Goal: Transaction & Acquisition: Purchase product/service

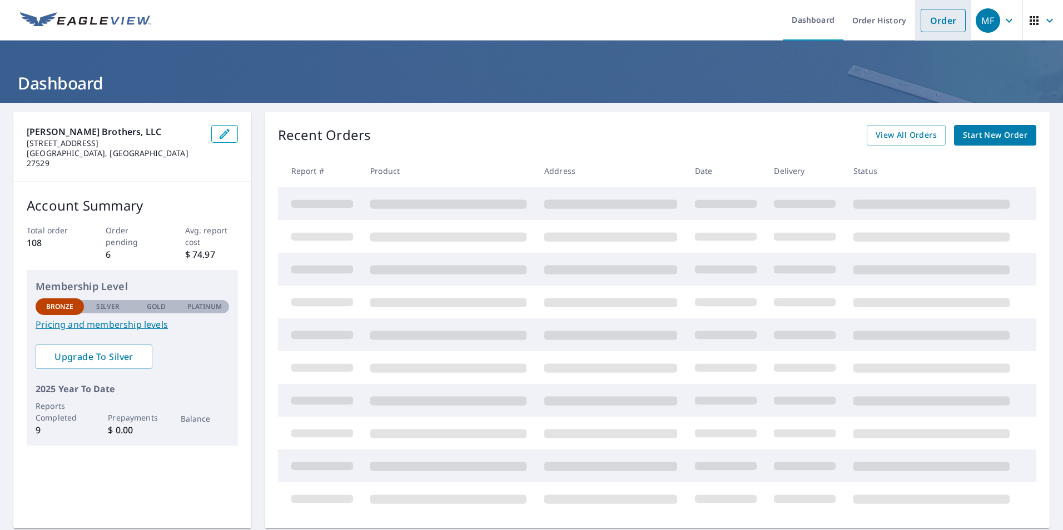
click at [923, 20] on link "Order" at bounding box center [943, 20] width 45 height 23
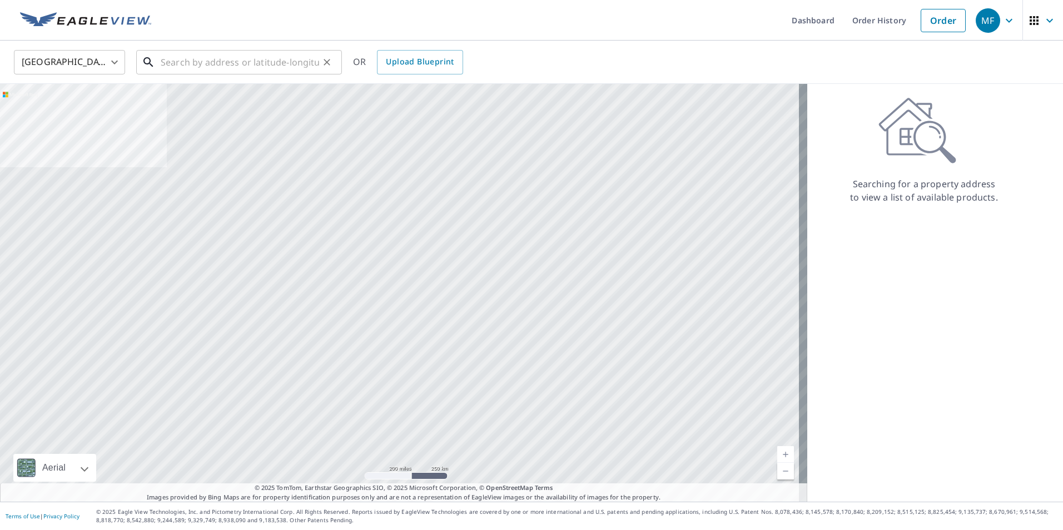
click at [174, 59] on input "text" at bounding box center [240, 62] width 158 height 31
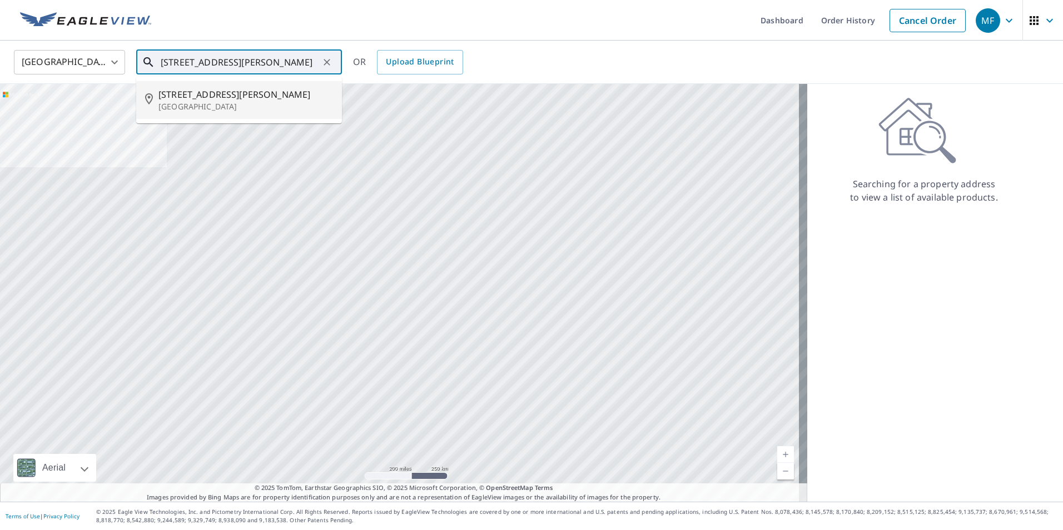
click at [237, 94] on span "[STREET_ADDRESS][PERSON_NAME]" at bounding box center [245, 94] width 175 height 13
type input "[STREET_ADDRESS][PERSON_NAME]"
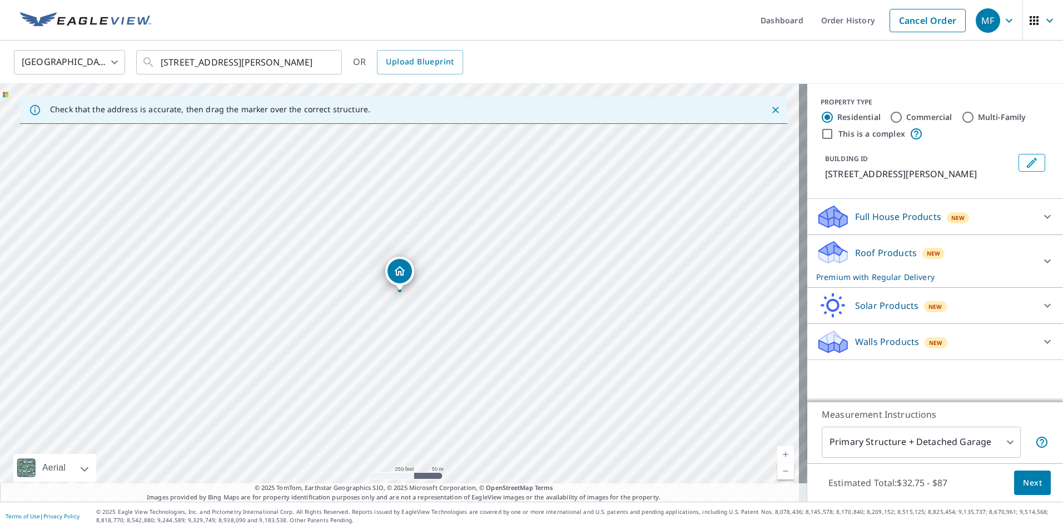
click at [867, 276] on div "Roof Products New Premium with Regular Delivery" at bounding box center [925, 261] width 218 height 43
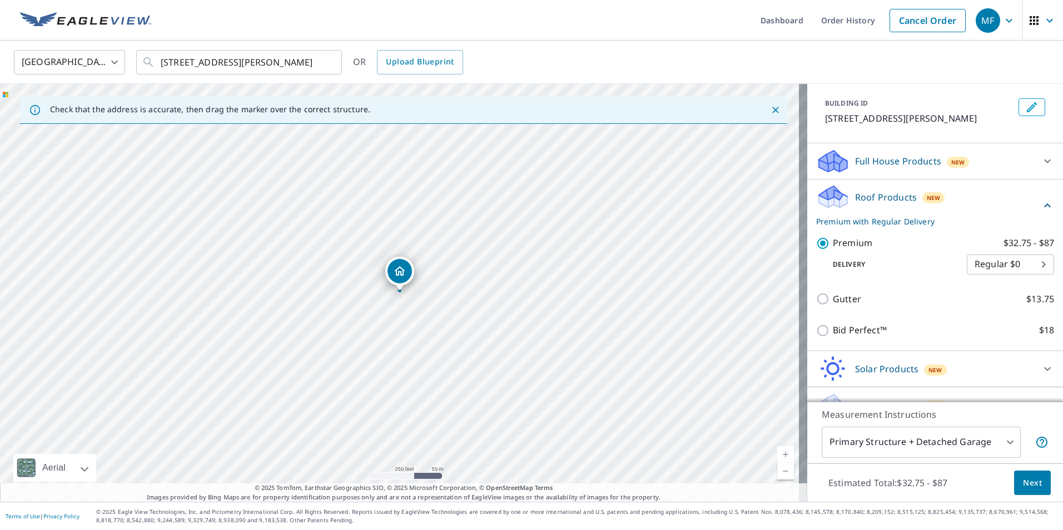
scroll to position [91, 0]
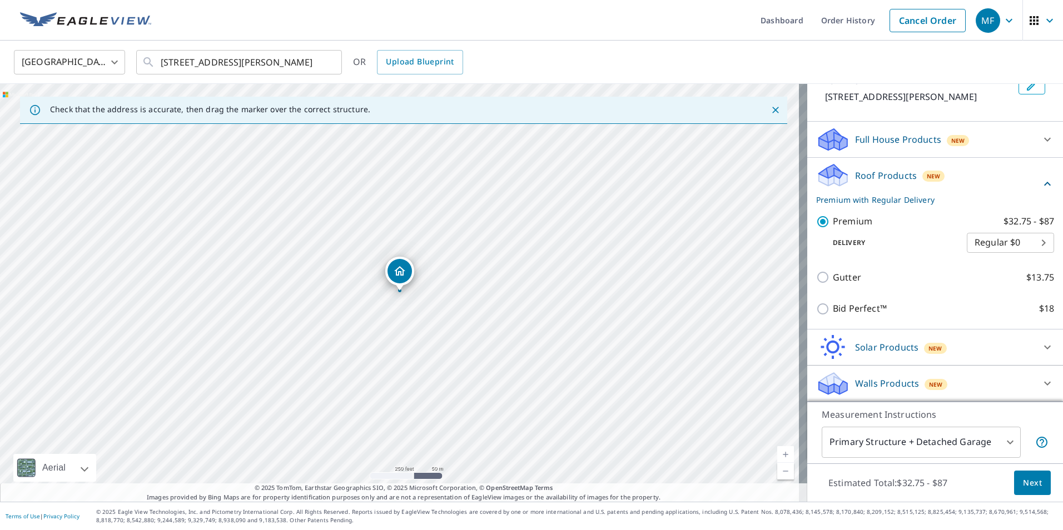
click at [1023, 483] on span "Next" at bounding box center [1032, 483] width 19 height 14
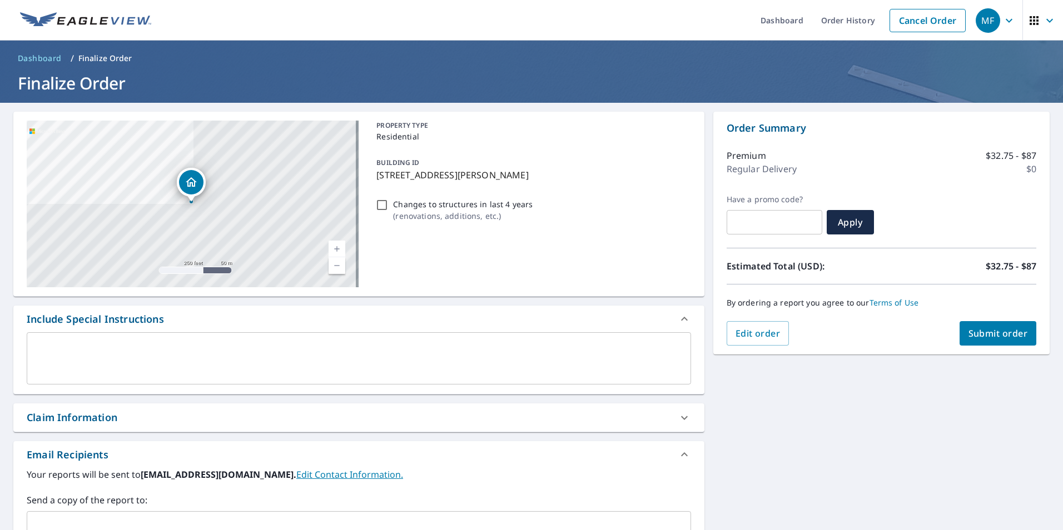
click at [981, 331] on span "Submit order" at bounding box center [997, 333] width 59 height 12
